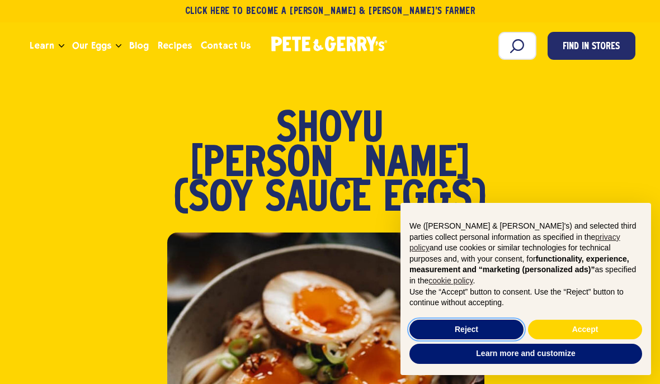
click at [495, 327] on button "Reject" at bounding box center [466, 330] width 114 height 20
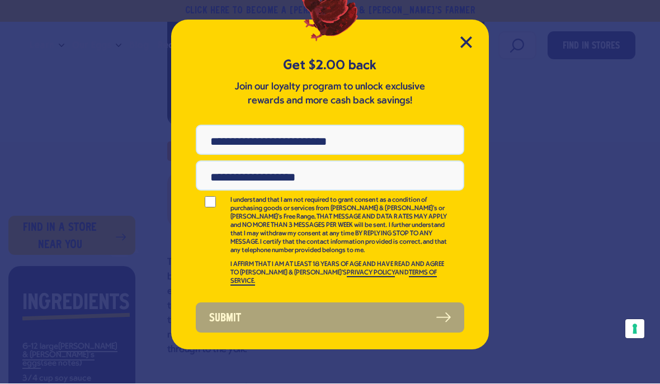
click at [461, 46] on icon "Close Modal" at bounding box center [466, 43] width 12 height 12
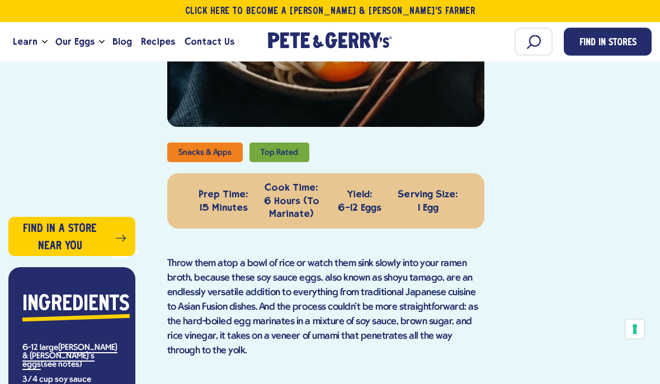
scroll to position [438, 0]
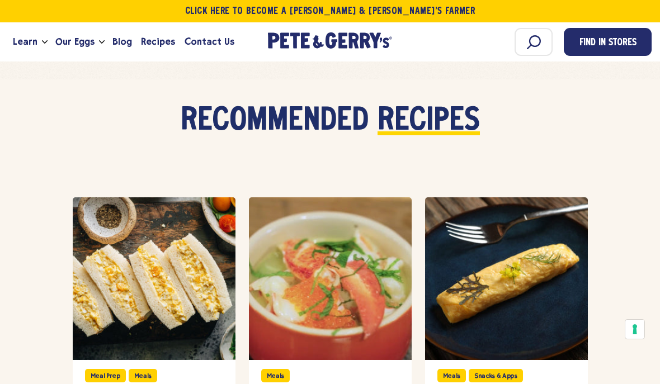
scroll to position [3757, 0]
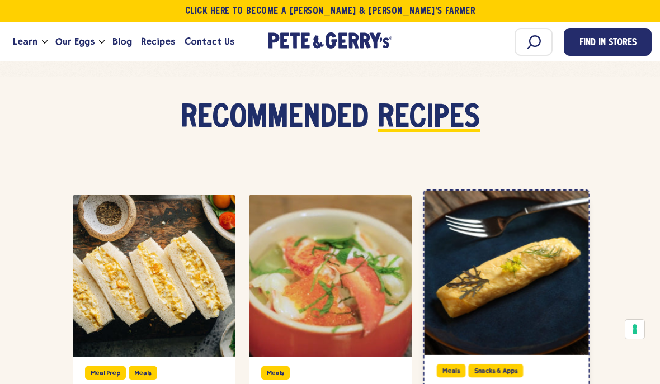
click at [563, 283] on div at bounding box center [506, 273] width 164 height 164
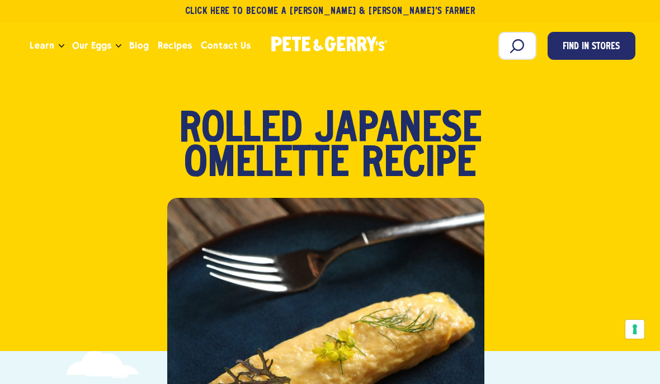
click at [105, 45] on span "Our Eggs" at bounding box center [91, 46] width 39 height 14
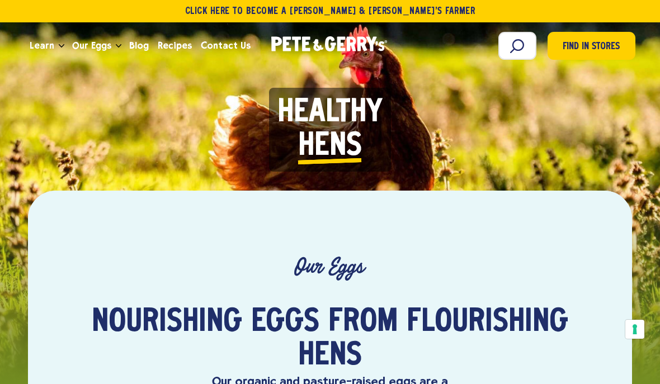
click at [87, 43] on span "Our Eggs" at bounding box center [91, 46] width 39 height 14
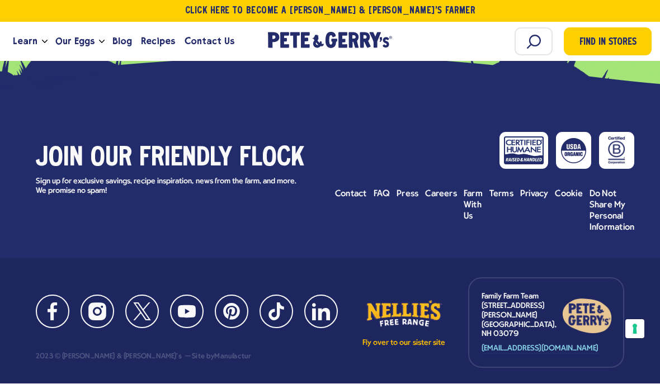
scroll to position [3473, 0]
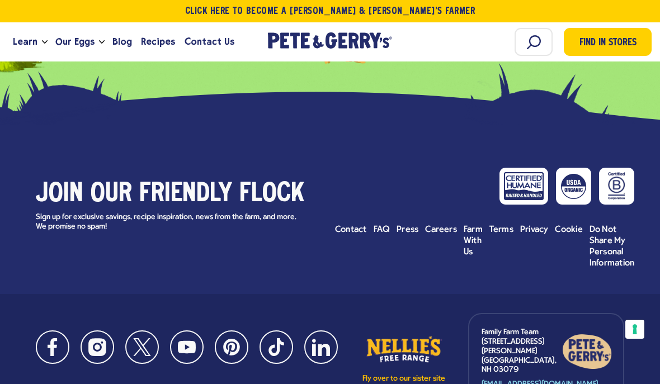
click at [384, 225] on span "FAQ" at bounding box center [382, 229] width 17 height 9
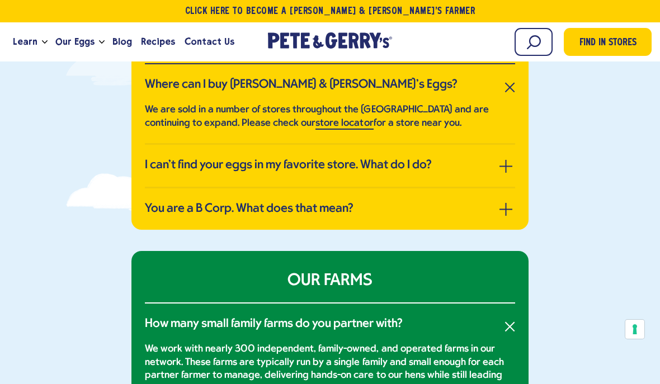
scroll to position [267, 0]
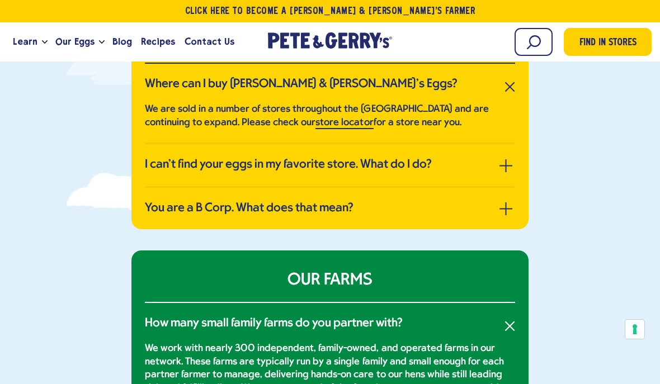
click at [341, 124] on link "store locator" at bounding box center [344, 123] width 58 height 12
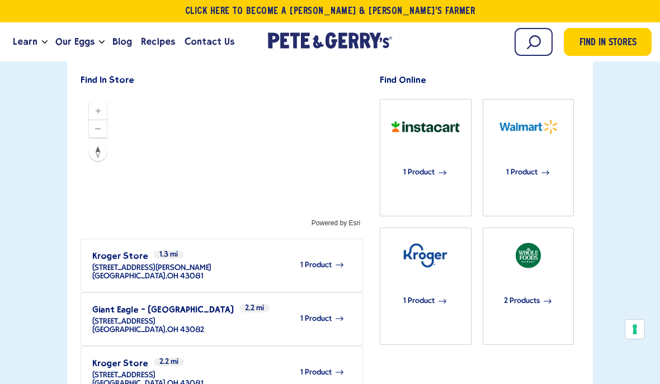
scroll to position [340, 0]
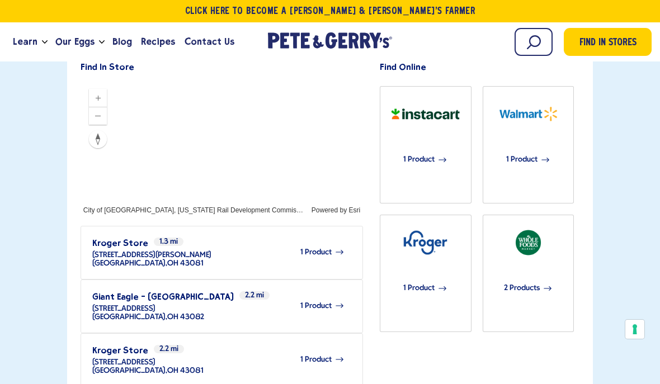
click at [318, 291] on div "1 Product" at bounding box center [274, 306] width 140 height 31
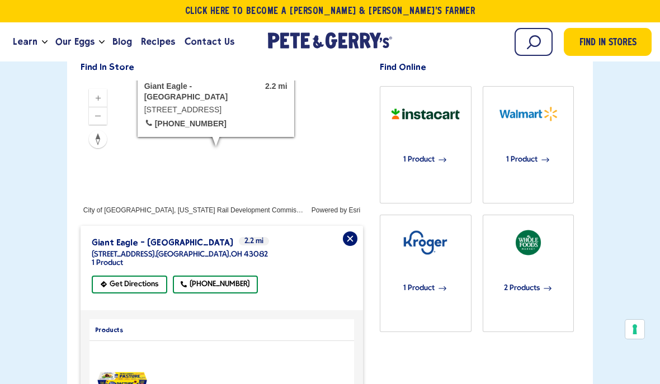
click at [116, 364] on img "product" at bounding box center [122, 381] width 59 height 34
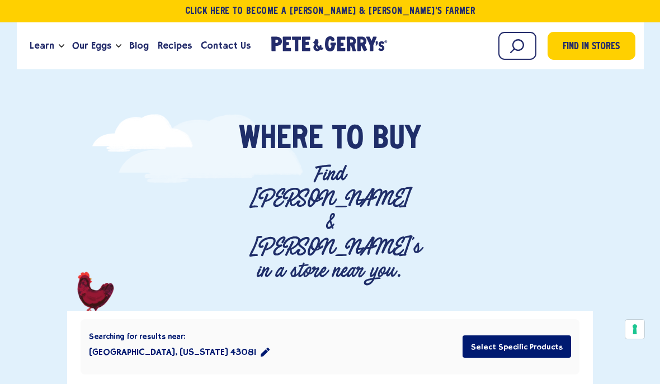
scroll to position [0, 0]
